Goal: Find specific page/section: Find specific page/section

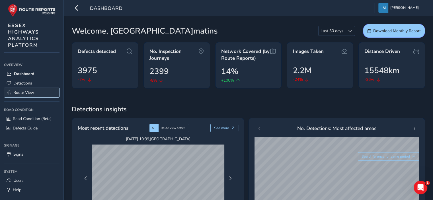
click at [28, 92] on span "Route View" at bounding box center [23, 92] width 21 height 5
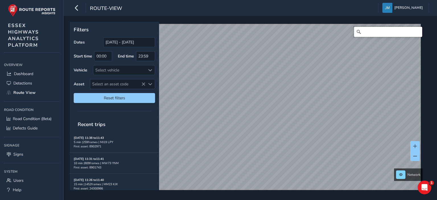
click at [377, 34] on input "Search" at bounding box center [388, 32] width 68 height 10
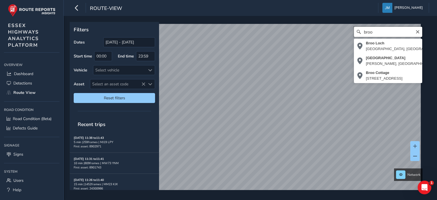
click at [338, 34] on div "broo [GEOGRAPHIC_DATA], [GEOGRAPHIC_DATA], [GEOGRAPHIC_DATA] [GEOGRAPHIC_DATA][…" at bounding box center [249, 110] width 354 height 173
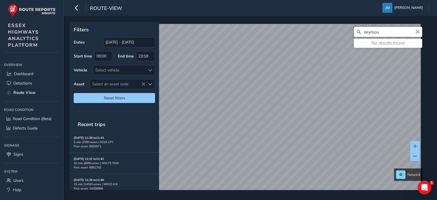
type input "seymou"
drag, startPoint x: 415, startPoint y: 31, endPoint x: 411, endPoint y: 36, distance: 6.1
click at [416, 31] on icon "Clear" at bounding box center [418, 32] width 5 height 5
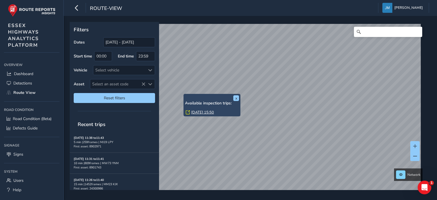
click at [186, 94] on div "x Available inspection trips: [GEOGRAPHIC_DATA][DATE] 15:50" at bounding box center [212, 105] width 57 height 22
